Goal: Task Accomplishment & Management: Complete application form

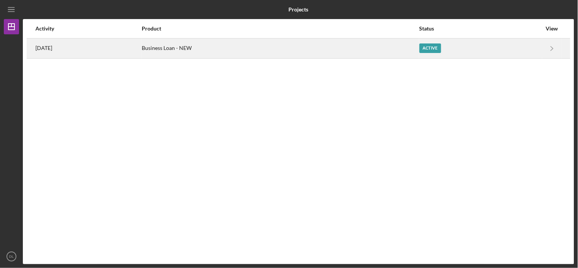
click at [75, 45] on div "[DATE]" at bounding box center [88, 48] width 106 height 19
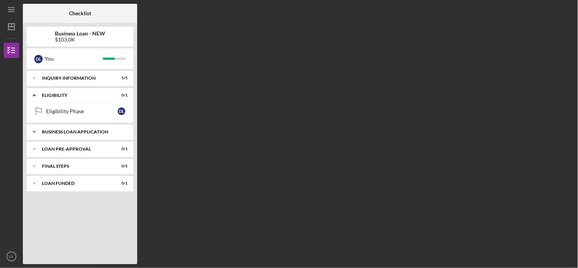
click at [83, 132] on div "BUSINESS LOAN APPLICATION" at bounding box center [83, 132] width 82 height 5
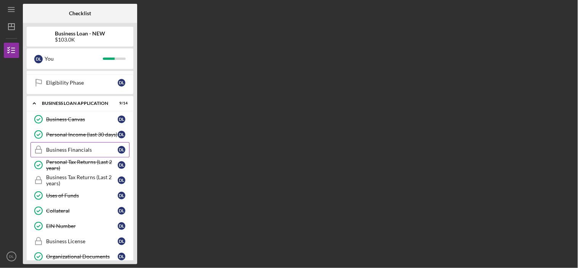
scroll to position [42, 0]
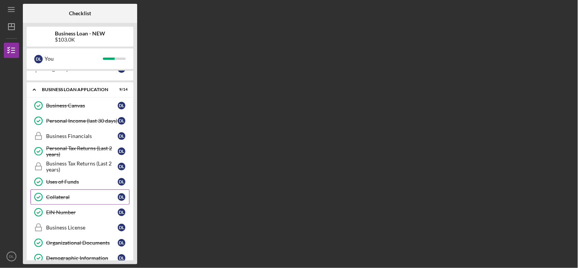
click at [64, 194] on link "Collateral Collateral D L" at bounding box center [79, 196] width 99 height 15
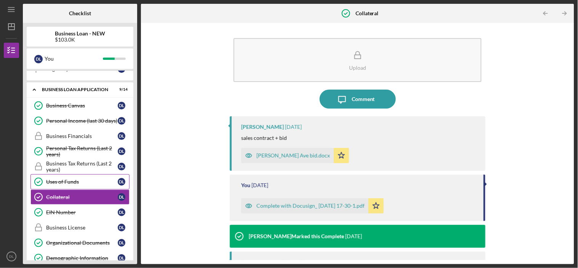
click at [57, 178] on link "Uses of Funds Uses of Funds D L" at bounding box center [79, 181] width 99 height 15
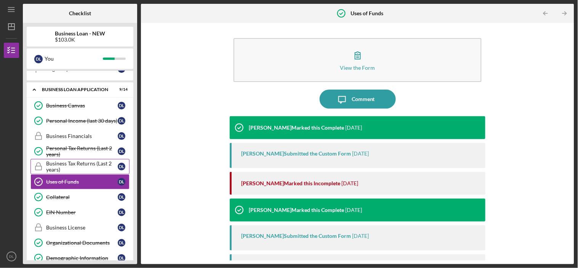
click at [63, 162] on div "Business Tax Returns (Last 2 years)" at bounding box center [82, 166] width 72 height 12
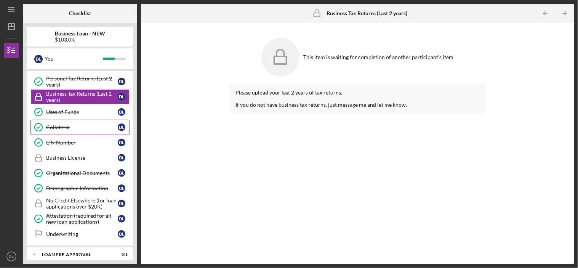
scroll to position [127, 0]
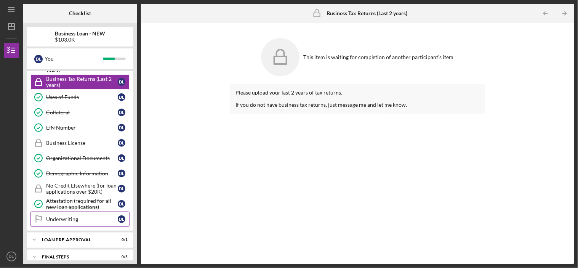
click at [55, 220] on div "Underwriting" at bounding box center [82, 219] width 72 height 6
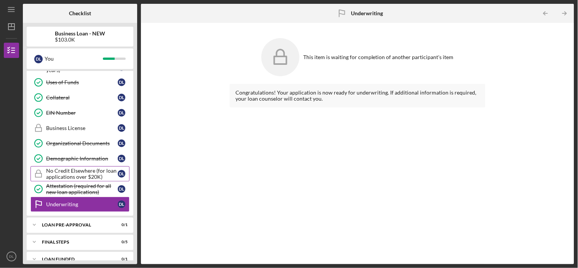
scroll to position [154, 0]
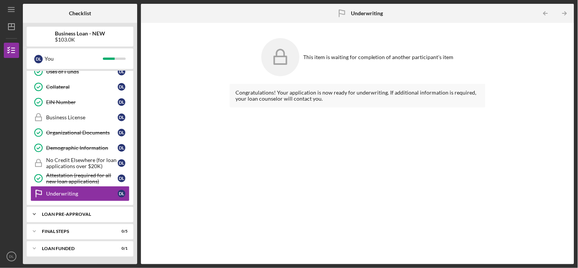
click at [70, 213] on div "LOAN PRE-APPROVAL" at bounding box center [83, 214] width 82 height 5
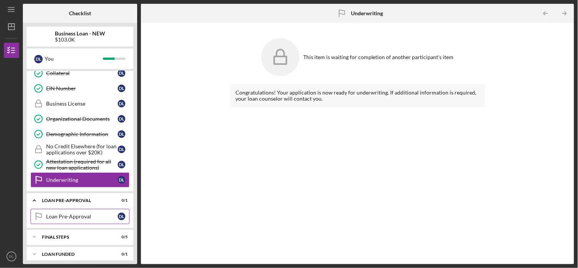
scroll to position [173, 0]
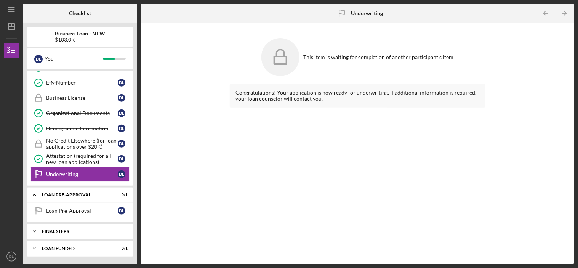
click at [62, 230] on div "FINAL STEPS" at bounding box center [83, 231] width 82 height 5
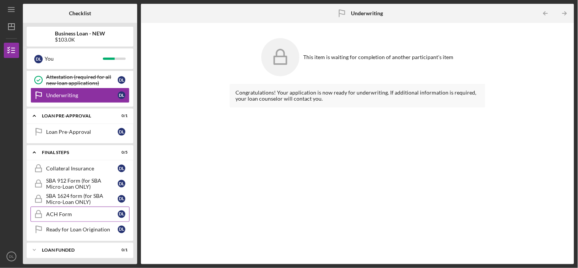
scroll to position [254, 0]
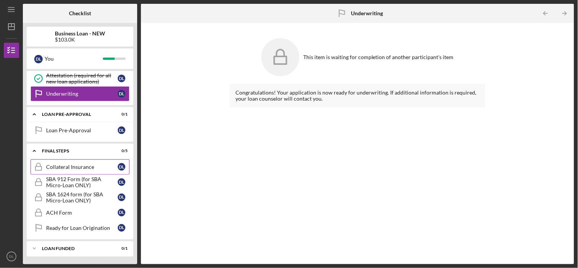
click at [65, 166] on div "Collateral Insurance" at bounding box center [82, 167] width 72 height 6
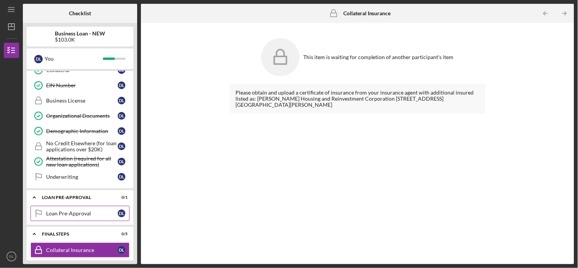
scroll to position [254, 0]
